Goal: Task Accomplishment & Management: Manage account settings

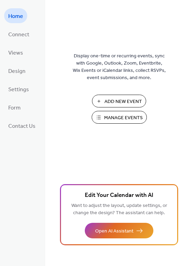
click at [107, 121] on span "Manage Events" at bounding box center [123, 117] width 39 height 7
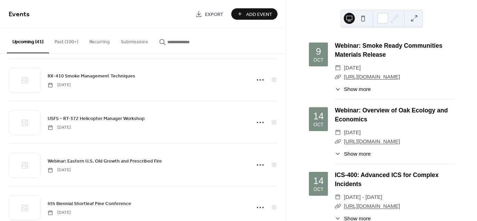
scroll to position [898, 0]
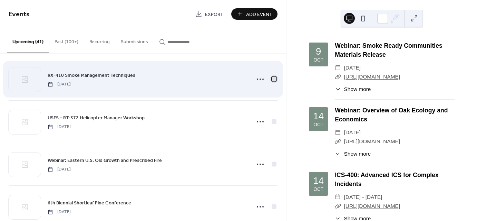
click at [272, 78] on div at bounding box center [274, 78] width 5 height 5
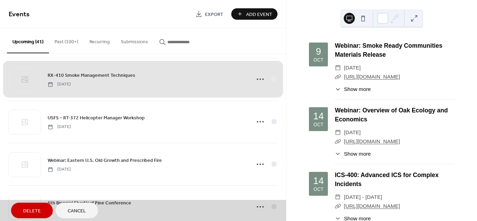
click at [43, 212] on button "Delete" at bounding box center [32, 210] width 42 height 16
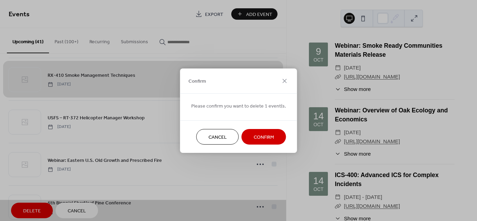
click at [265, 138] on span "Confirm" at bounding box center [264, 136] width 20 height 7
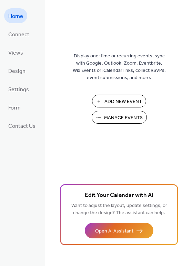
click at [111, 115] on span "Manage Events" at bounding box center [123, 117] width 39 height 7
